Goal: Information Seeking & Learning: Learn about a topic

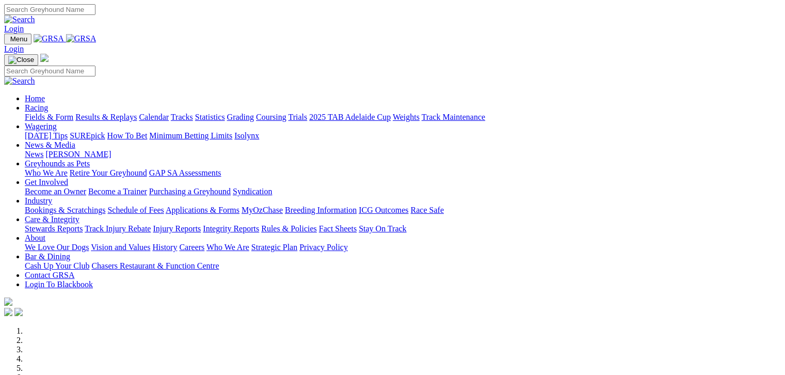
click at [38, 113] on link "Fields & Form" at bounding box center [49, 117] width 49 height 9
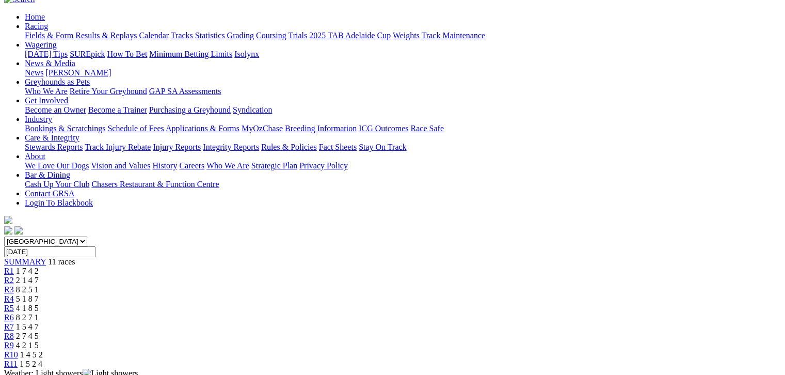
scroll to position [116, 0]
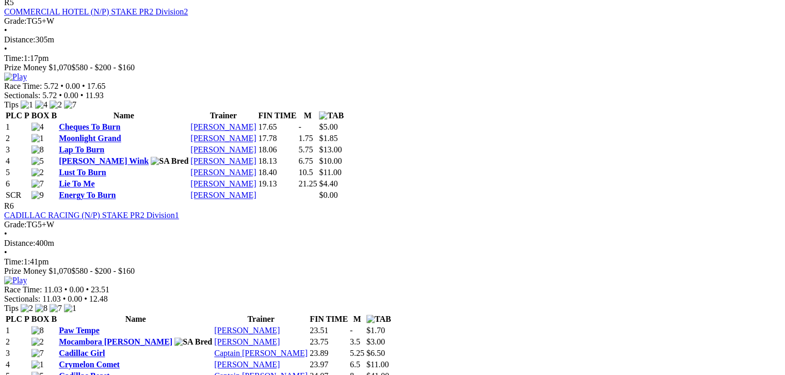
scroll to position [1329, 0]
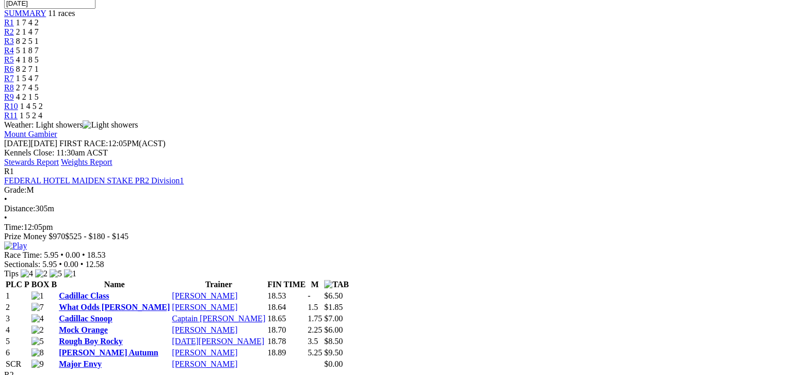
scroll to position [322, 0]
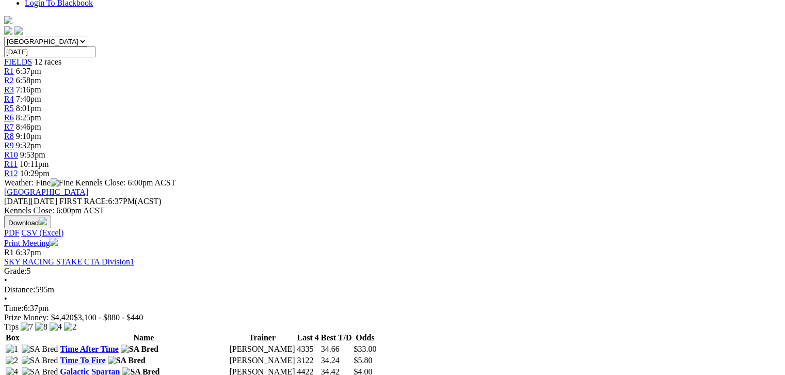
scroll to position [245, 0]
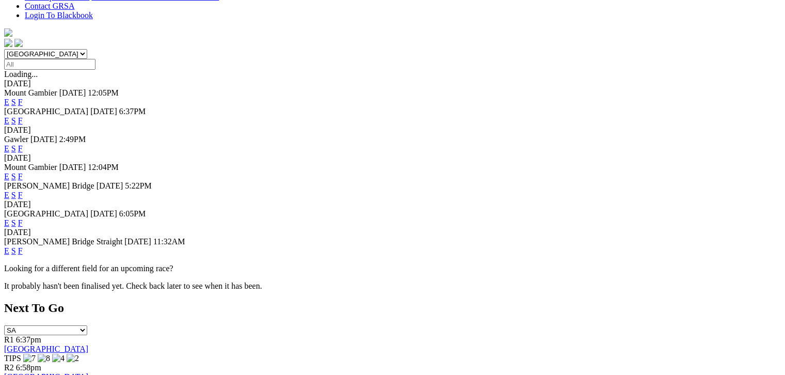
scroll to position [322, 0]
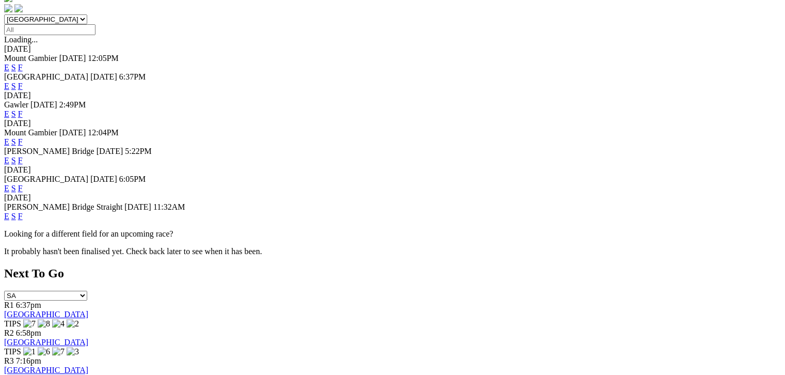
click at [23, 212] on link "F" at bounding box center [20, 216] width 5 height 9
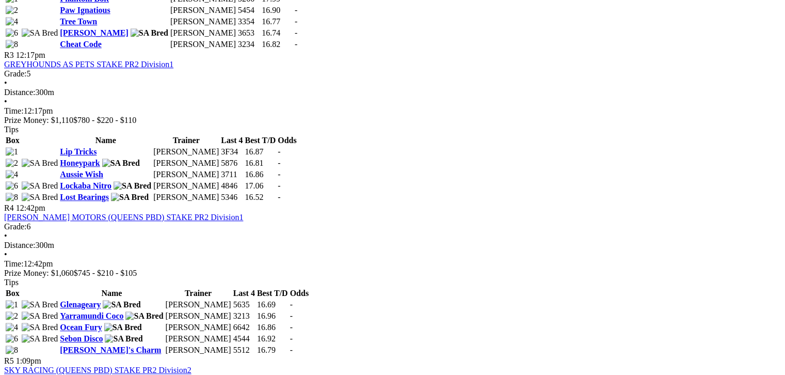
scroll to position [683, 0]
